Goal: Check status

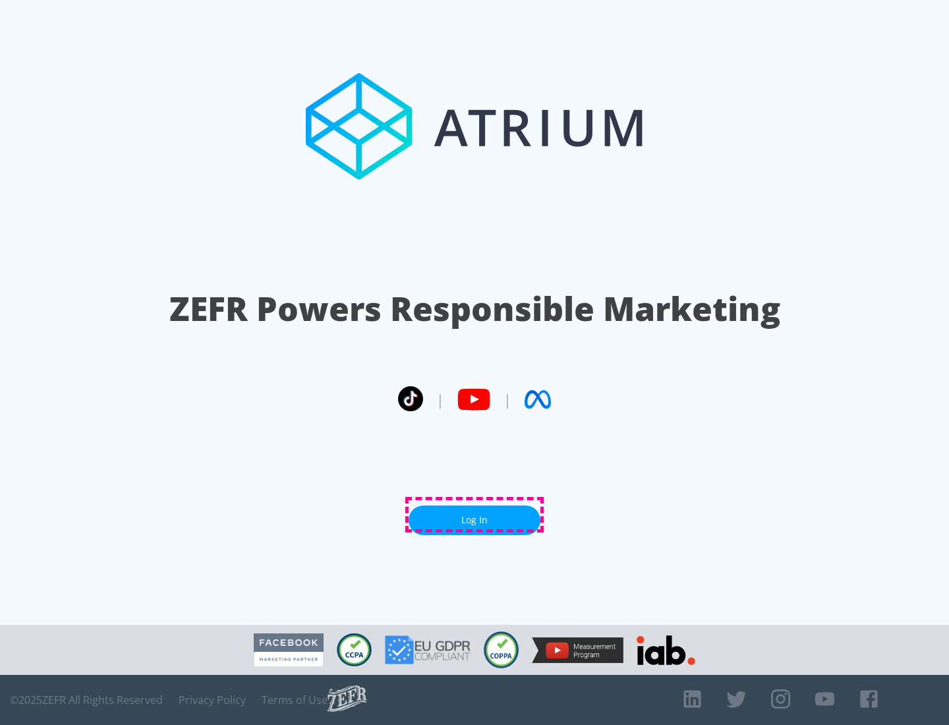
click at [474, 515] on link "Log In" at bounding box center [474, 520] width 132 height 30
